Goal: Information Seeking & Learning: Learn about a topic

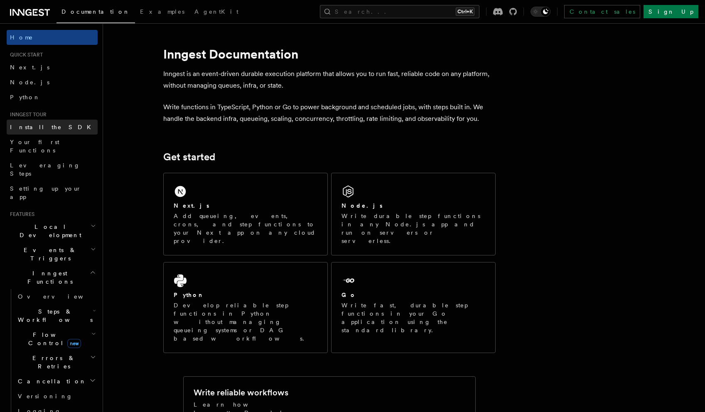
click at [71, 129] on link "Install the SDK" at bounding box center [52, 127] width 91 height 15
click at [32, 408] on span "Logging" at bounding box center [39, 411] width 43 height 7
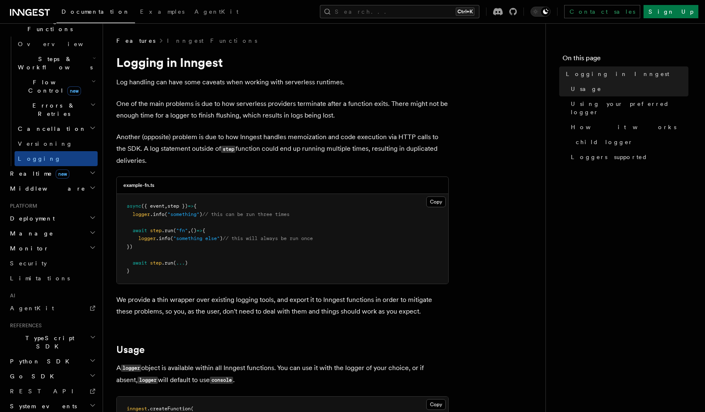
click at [42, 334] on span "TypeScript SDK" at bounding box center [48, 342] width 83 height 17
click at [56, 373] on span "Create the client" at bounding box center [43, 380] width 50 height 15
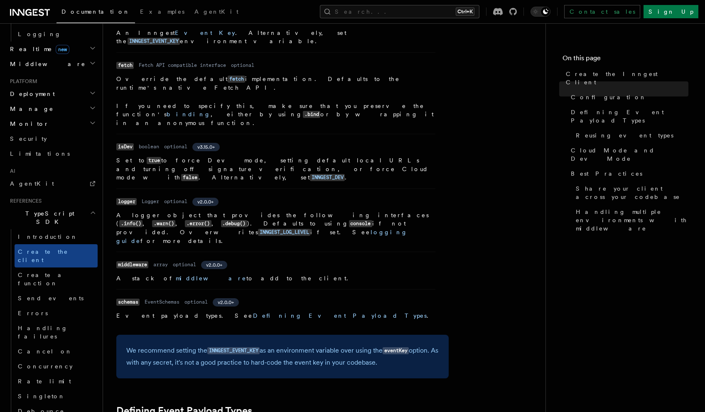
scroll to position [374, 0]
click at [313, 229] on link "logging guide" at bounding box center [261, 236] width 291 height 15
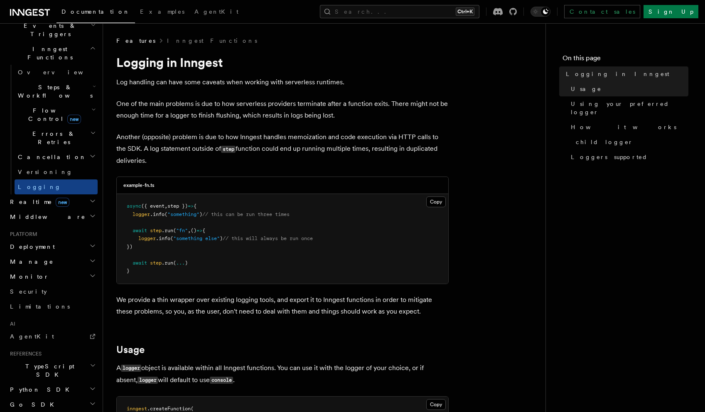
scroll to position [128, 0]
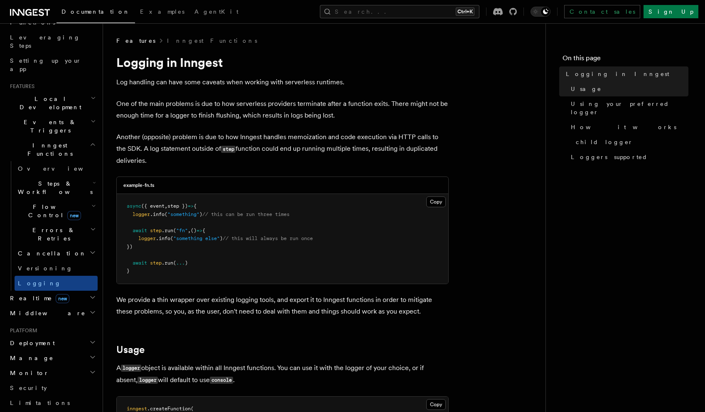
click at [377, 133] on p "Another (opposite) problem is due to how Inngest handles memoization and code e…" at bounding box center [282, 148] width 333 height 35
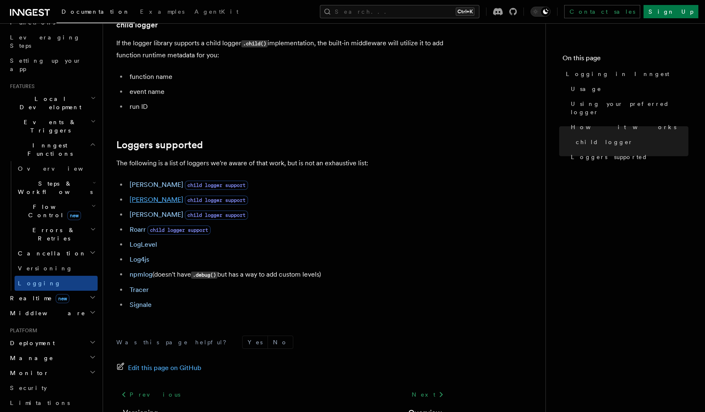
click at [136, 204] on link "[PERSON_NAME]" at bounding box center [157, 200] width 54 height 8
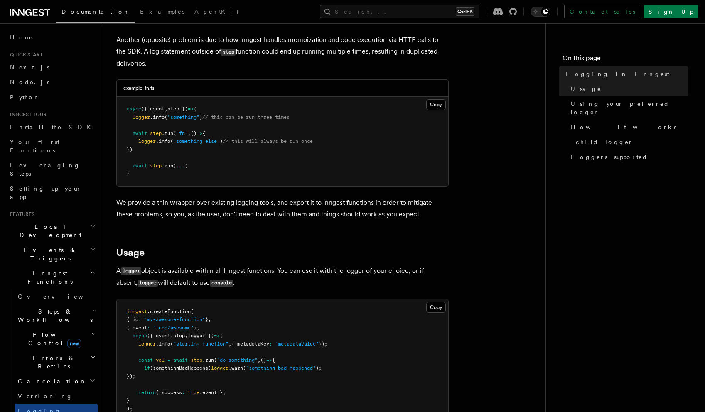
scroll to position [125, 0]
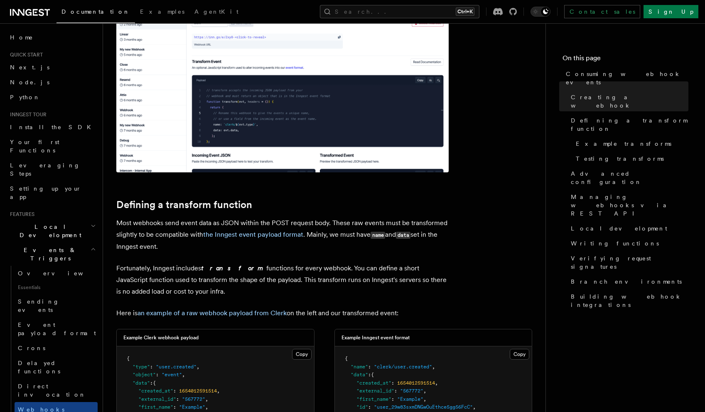
scroll to position [416, 0]
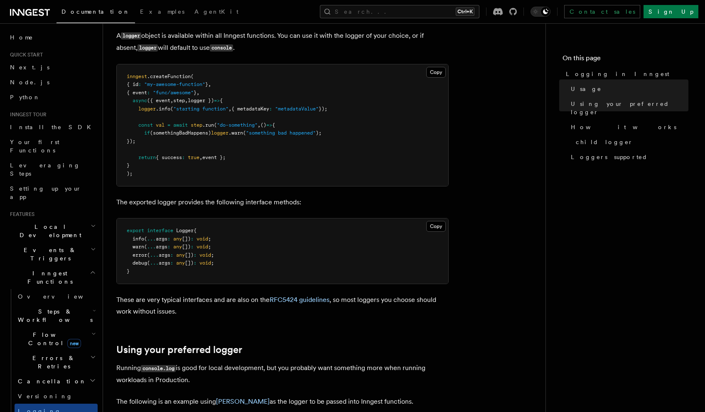
scroll to position [374, 0]
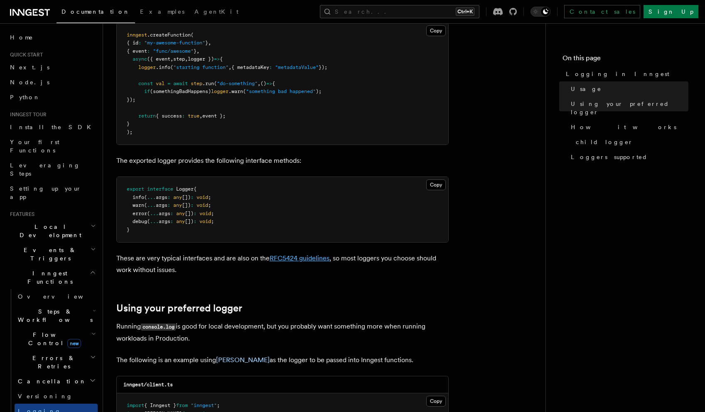
click at [310, 255] on link "RFC5424 guidelines" at bounding box center [300, 258] width 60 height 8
